Goal: Use online tool/utility: Use online tool/utility

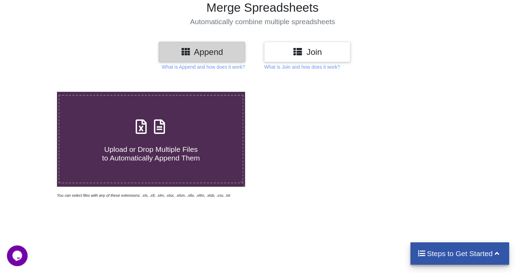
scroll to position [138, 0]
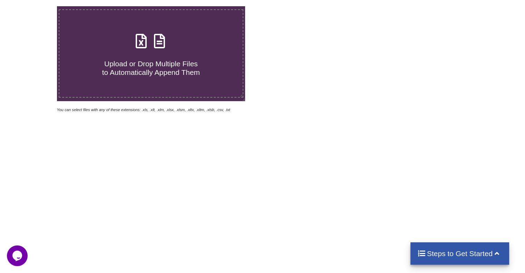
click at [148, 38] on icon at bounding box center [141, 37] width 17 height 15
click at [36, 6] on input "Upload or Drop Multiple Files to Automatically Append Them" at bounding box center [36, 6] width 0 height 0
type input "C:\fakepath\08092025 For beam 200UB25.2.xlsx"
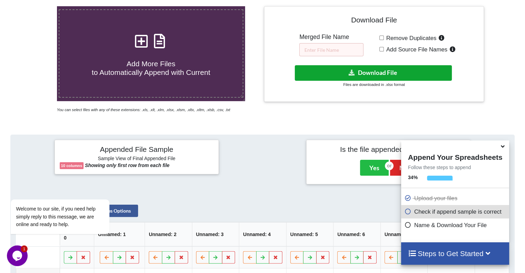
click at [365, 74] on button "Download File" at bounding box center [373, 73] width 157 height 16
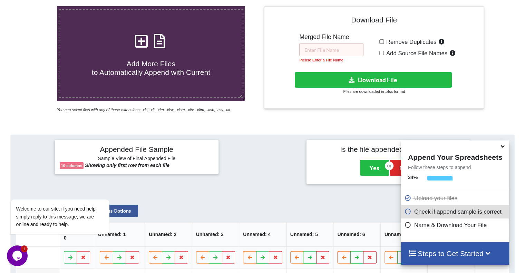
click at [504, 149] on icon at bounding box center [502, 145] width 7 height 6
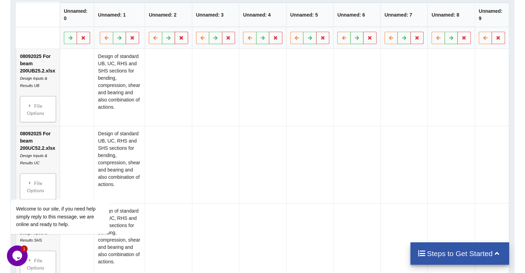
scroll to position [276, 0]
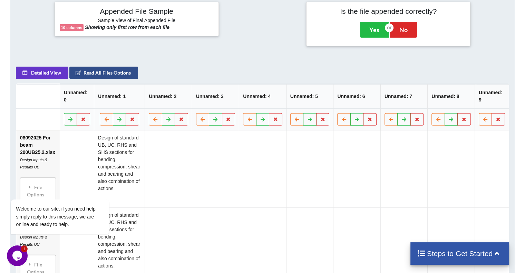
click at [106, 72] on button "Read All Files Options" at bounding box center [103, 73] width 69 height 12
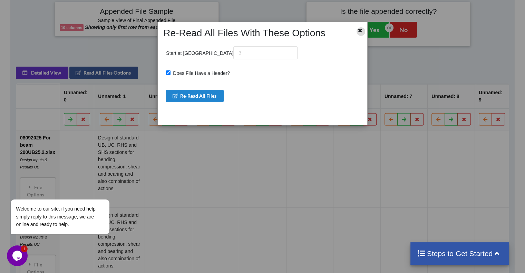
click at [358, 31] on icon at bounding box center [361, 29] width 6 height 5
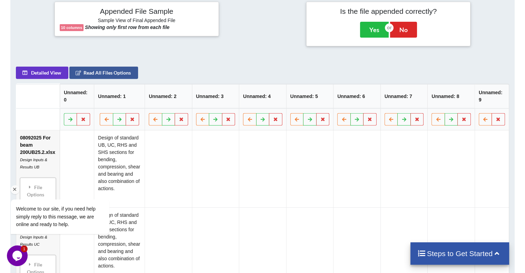
click at [103, 149] on div "Welcome to our site, if you need help simply reply to this message, we are onli…" at bounding box center [69, 188] width 124 height 105
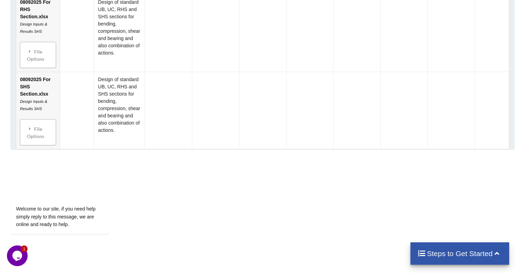
scroll to position [594, 0]
